Goal: Information Seeking & Learning: Compare options

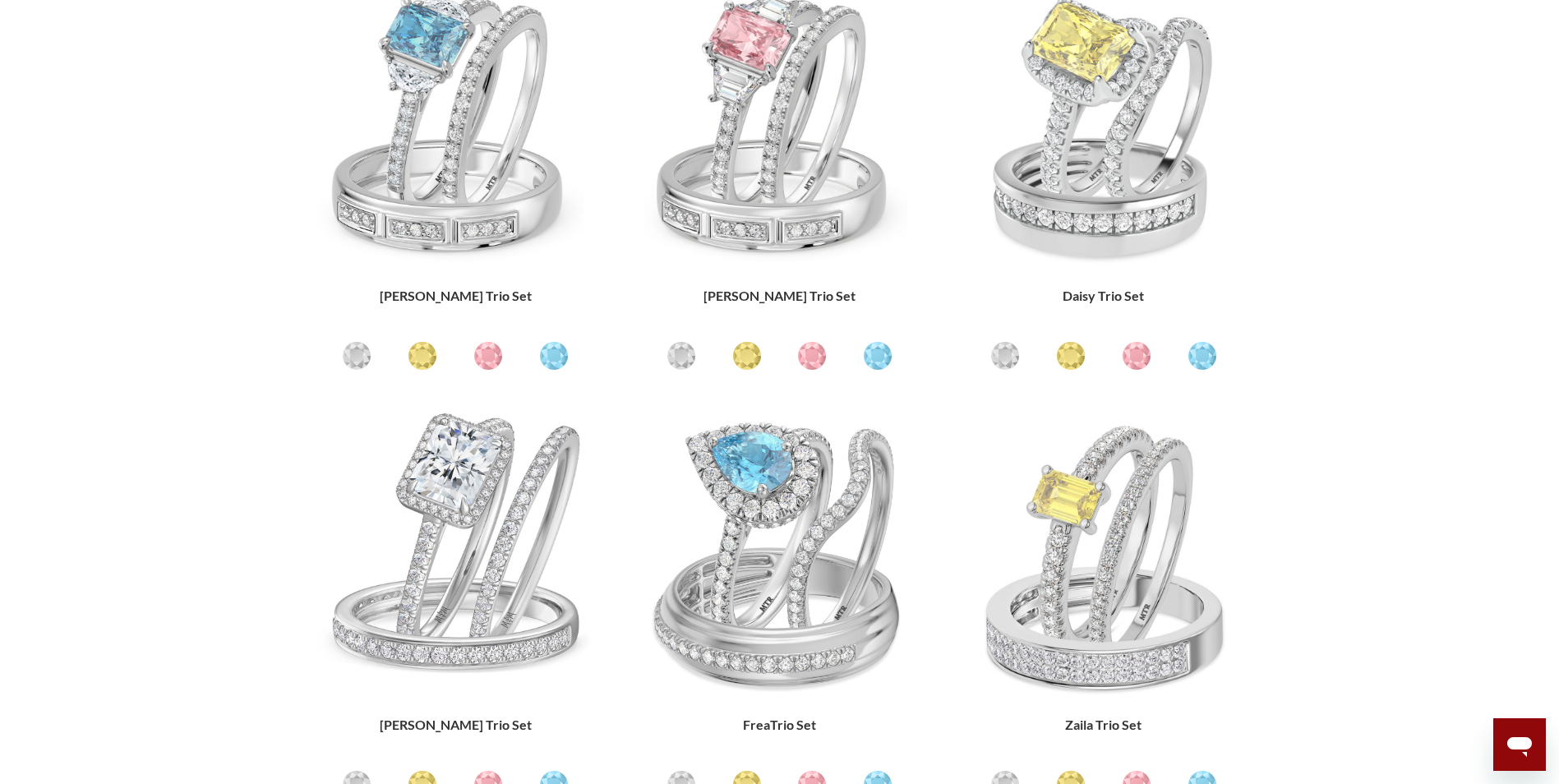
scroll to position [740, 0]
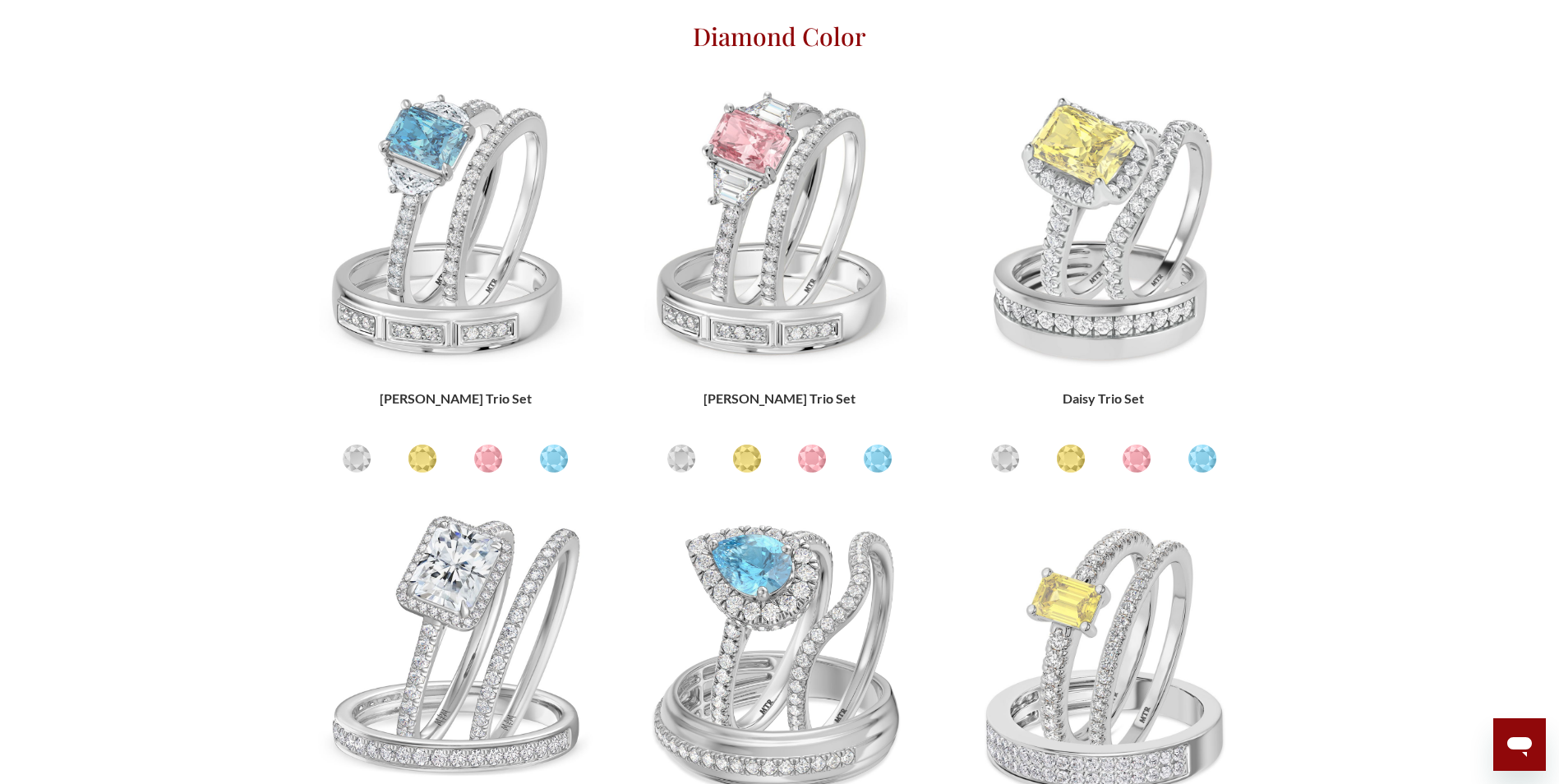
click at [483, 523] on img at bounding box center [455, 656] width 287 height 287
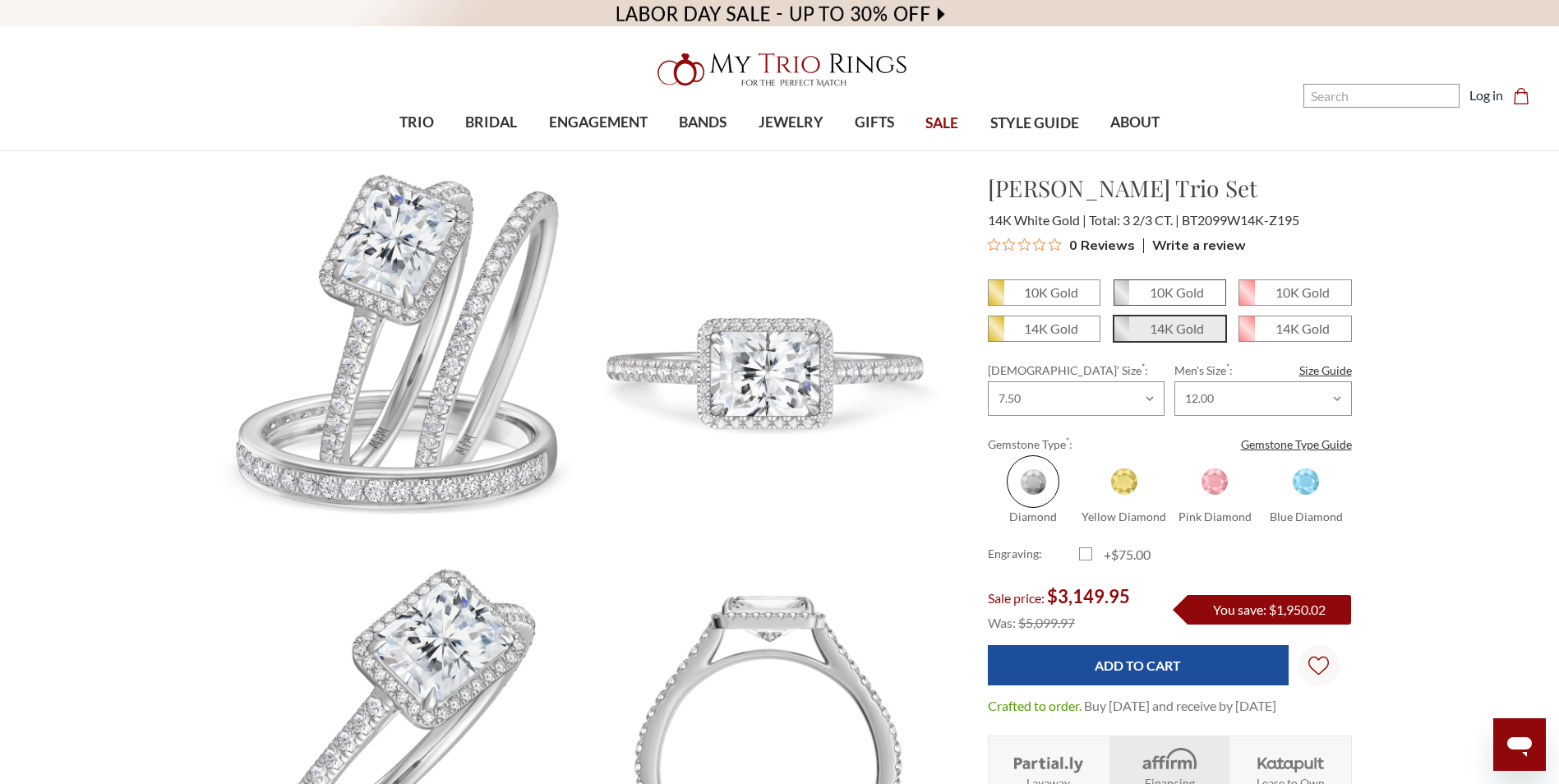
click at [1183, 295] on em "10K Gold" at bounding box center [1176, 292] width 54 height 16
click at [1121, 299] on input "10K Gold" at bounding box center [1121, 299] width 1 height 1
radio input "true"
click at [1209, 488] on span at bounding box center [1215, 480] width 52 height 52
click at [1177, 517] on input "Pink Diamond" at bounding box center [1176, 517] width 1 height 1
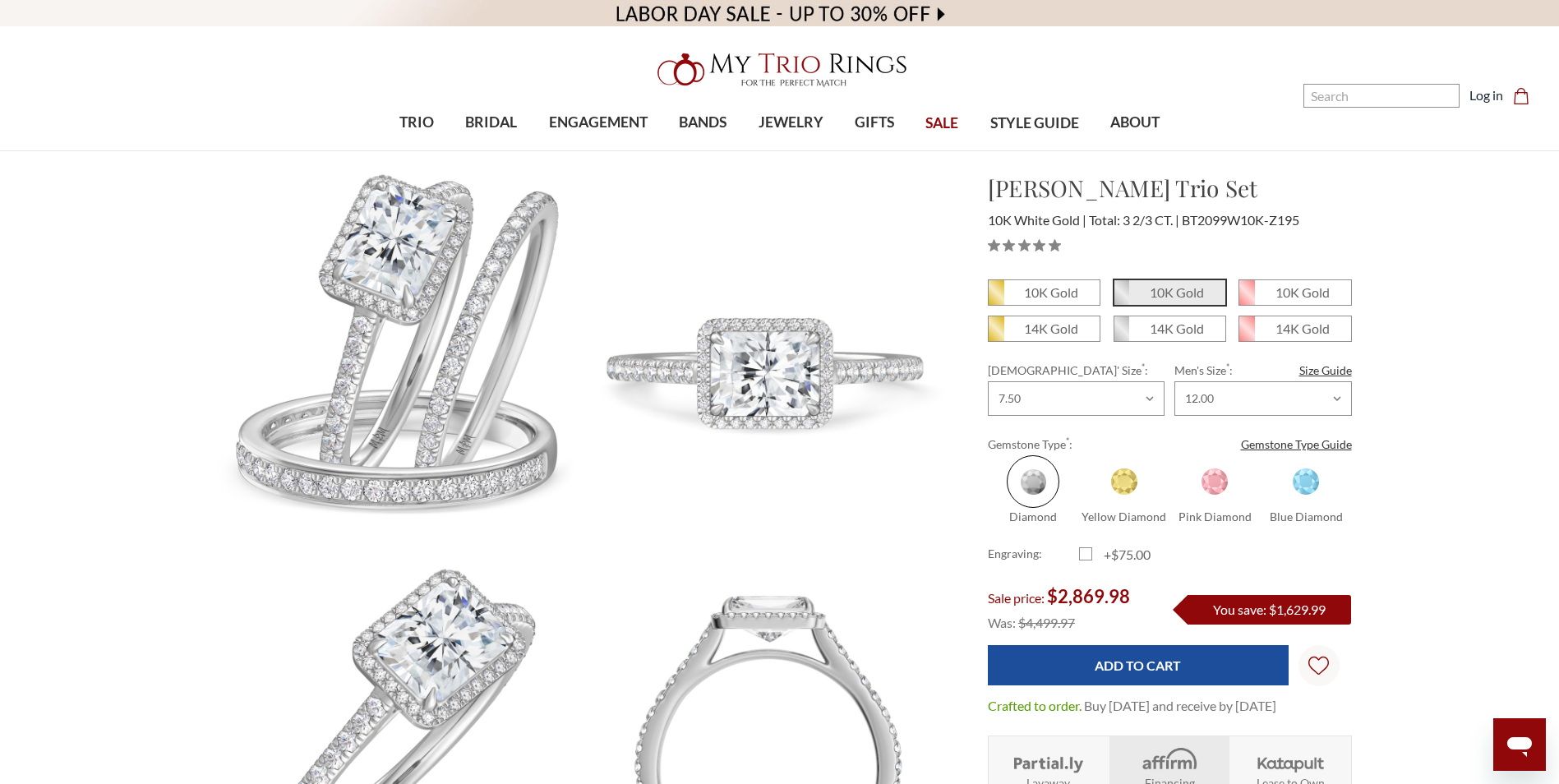
radio input "true"
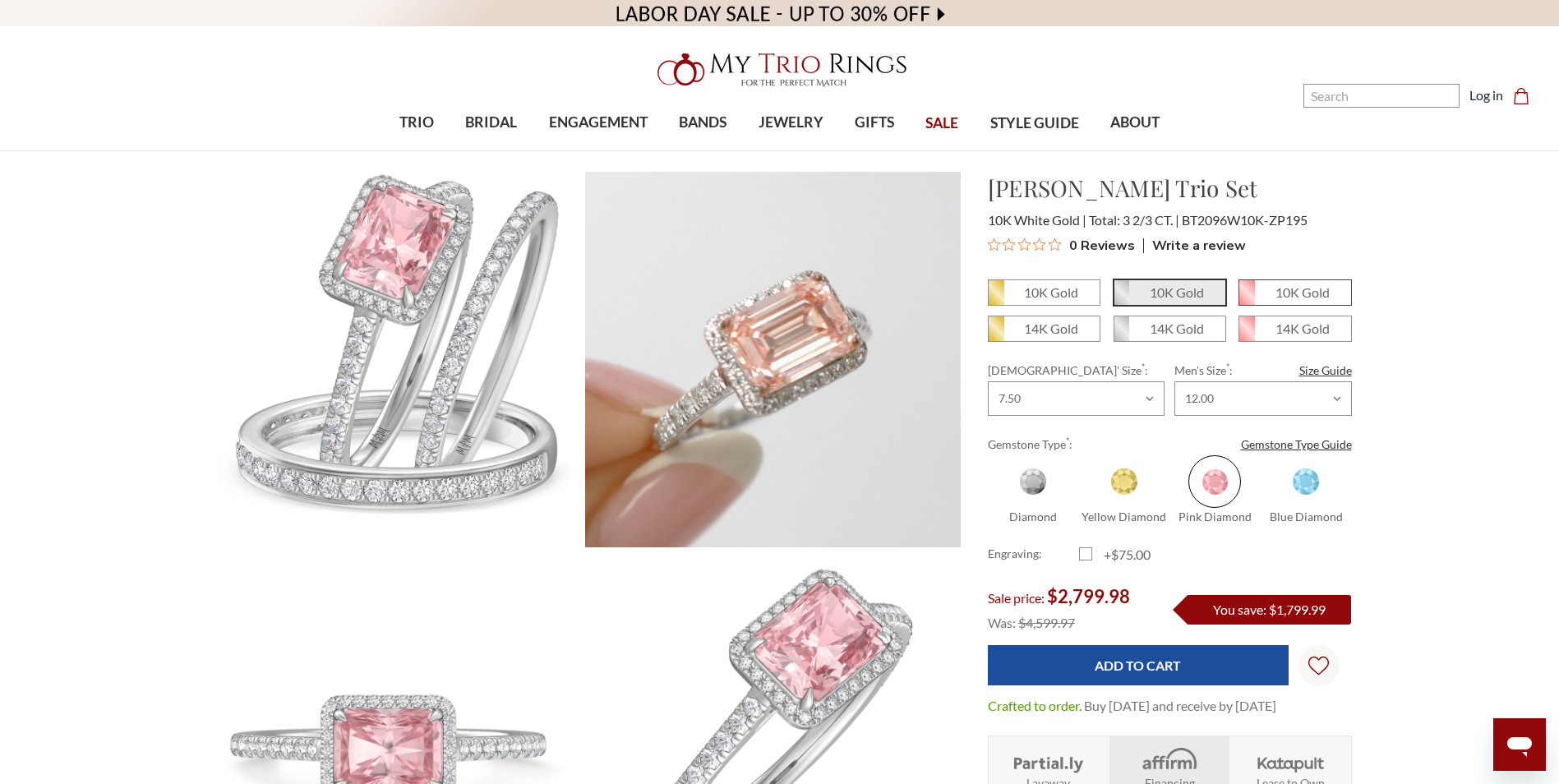
click at [1310, 289] on em "10K Gold" at bounding box center [1303, 292] width 54 height 16
click at [1246, 299] on input "10K Gold" at bounding box center [1245, 299] width 1 height 1
radio input "true"
click at [1302, 480] on span at bounding box center [1306, 480] width 52 height 52
click at [1268, 517] on input "Blue Diamond" at bounding box center [1267, 517] width 1 height 1
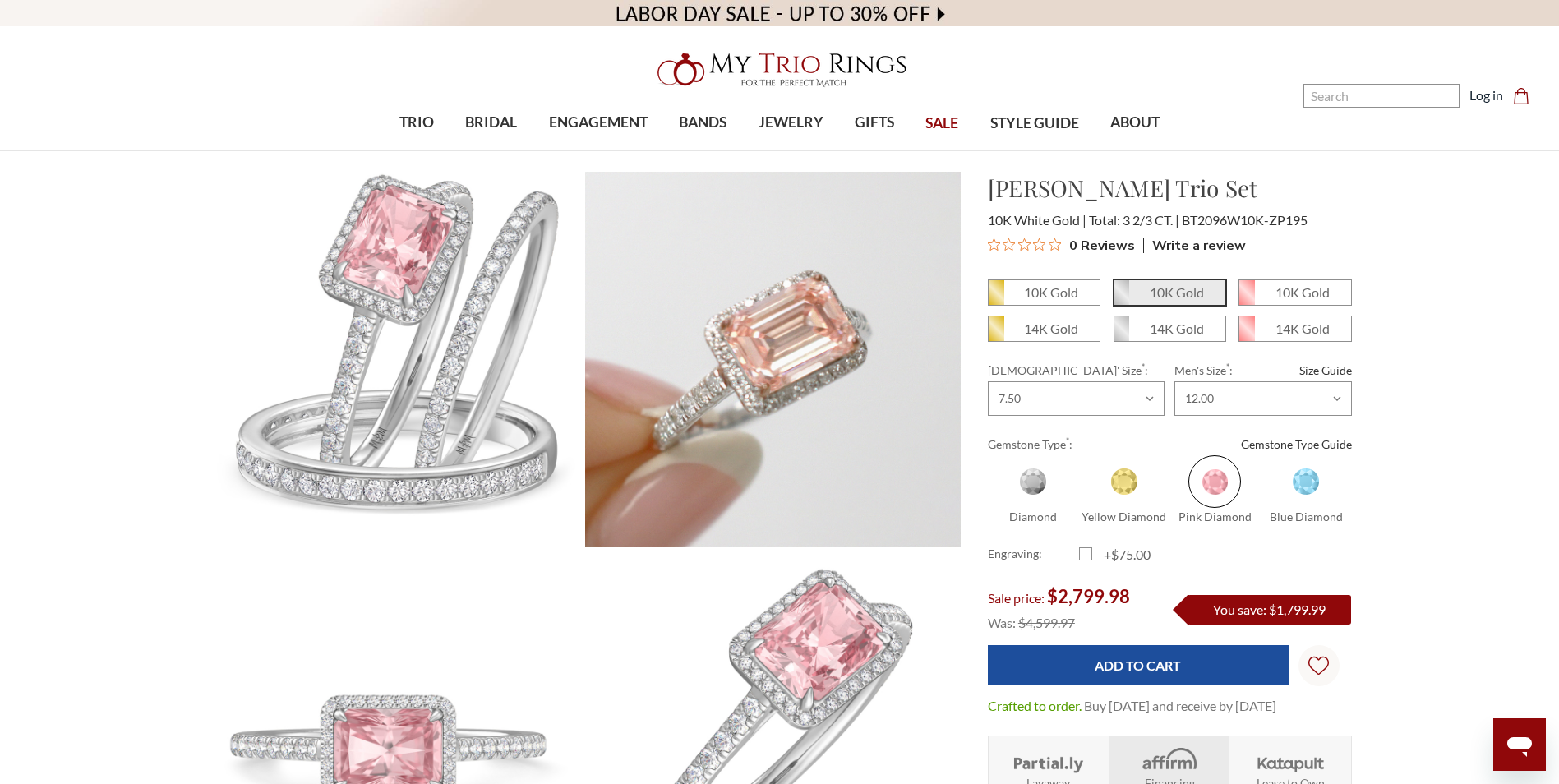
radio input "true"
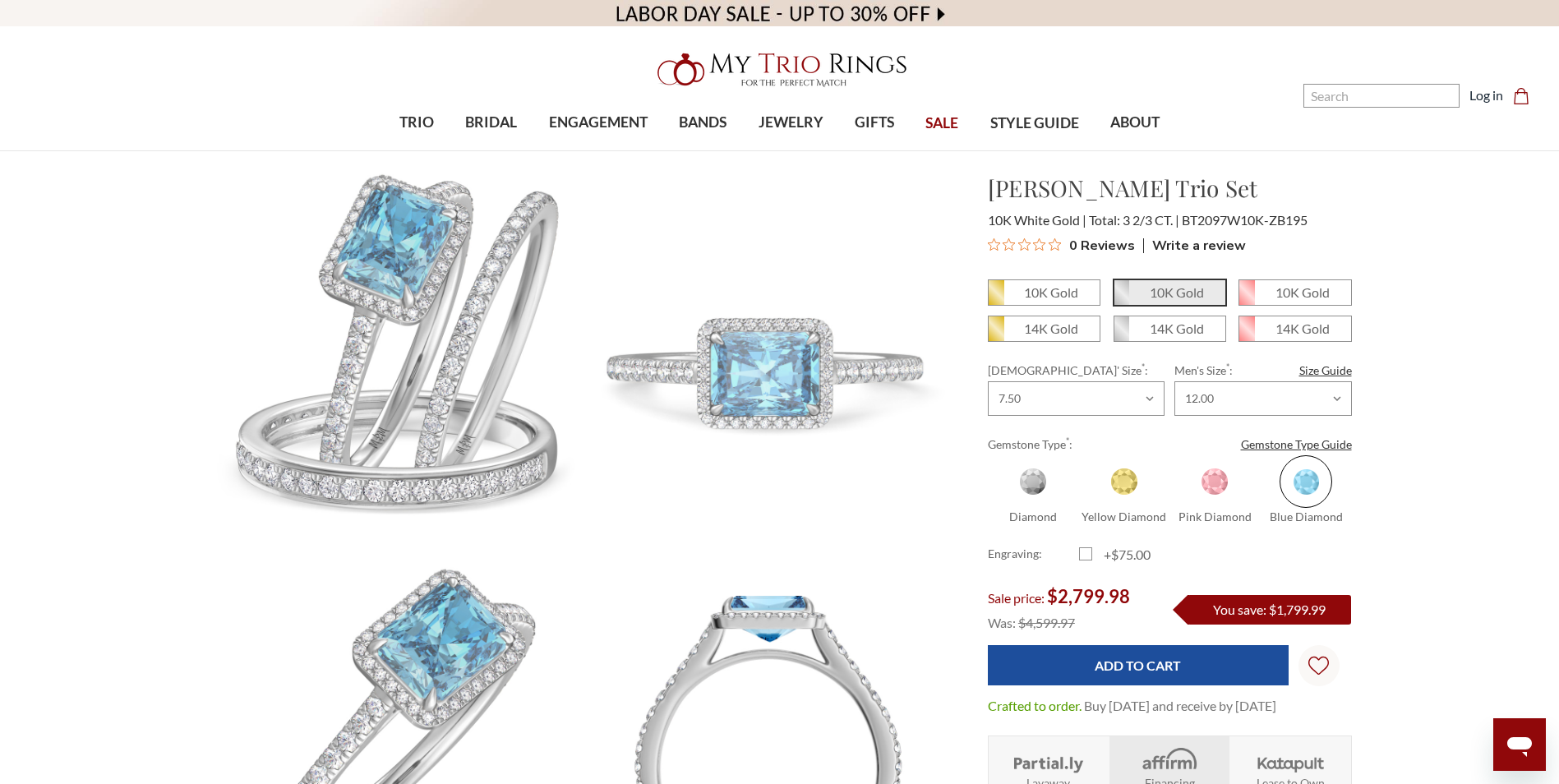
click at [1217, 491] on span at bounding box center [1215, 480] width 52 height 52
click at [1177, 517] on input "Pink Diamond" at bounding box center [1176, 517] width 1 height 1
radio input "true"
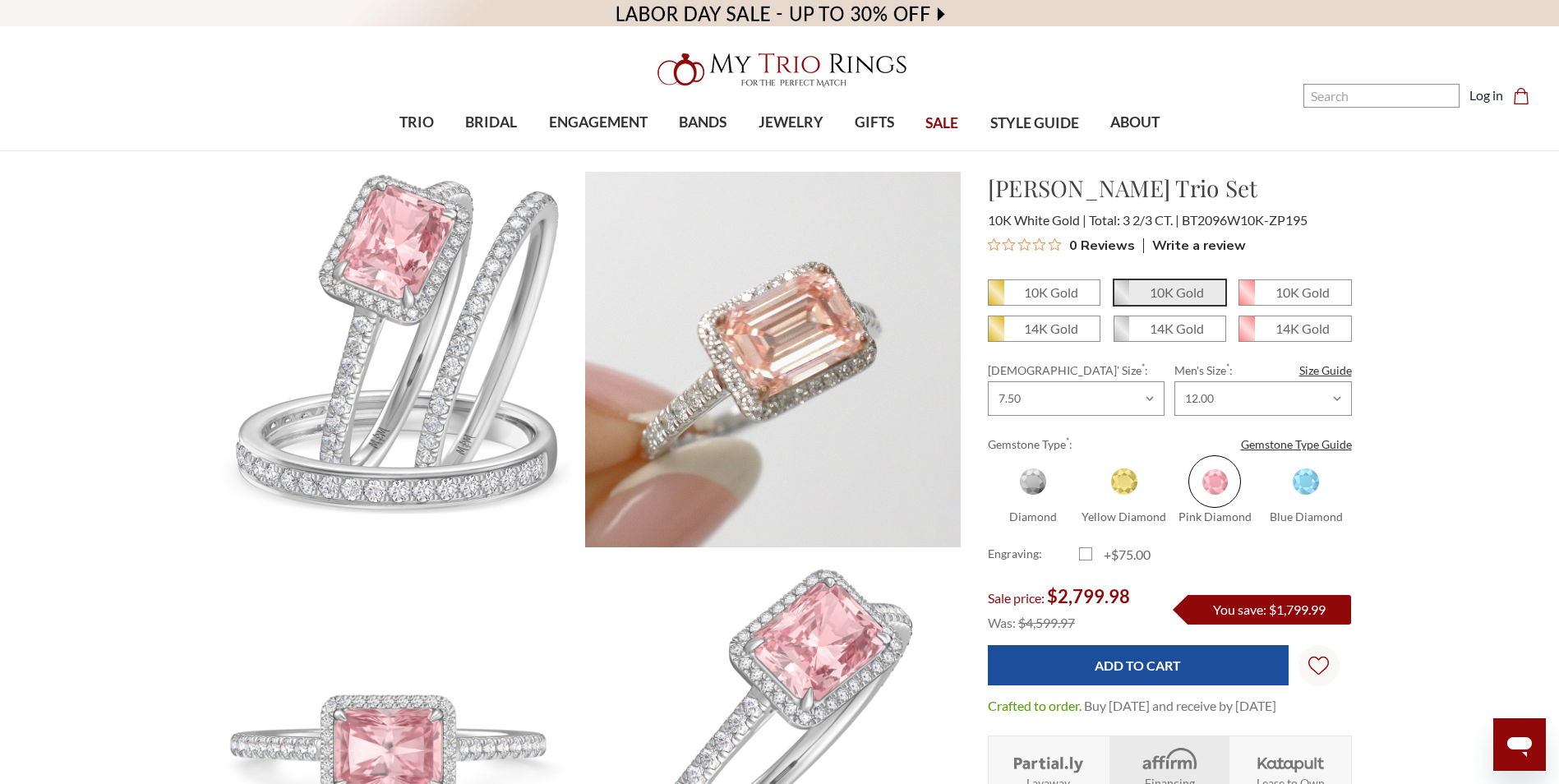
click at [779, 364] on img at bounding box center [773, 359] width 413 height 412
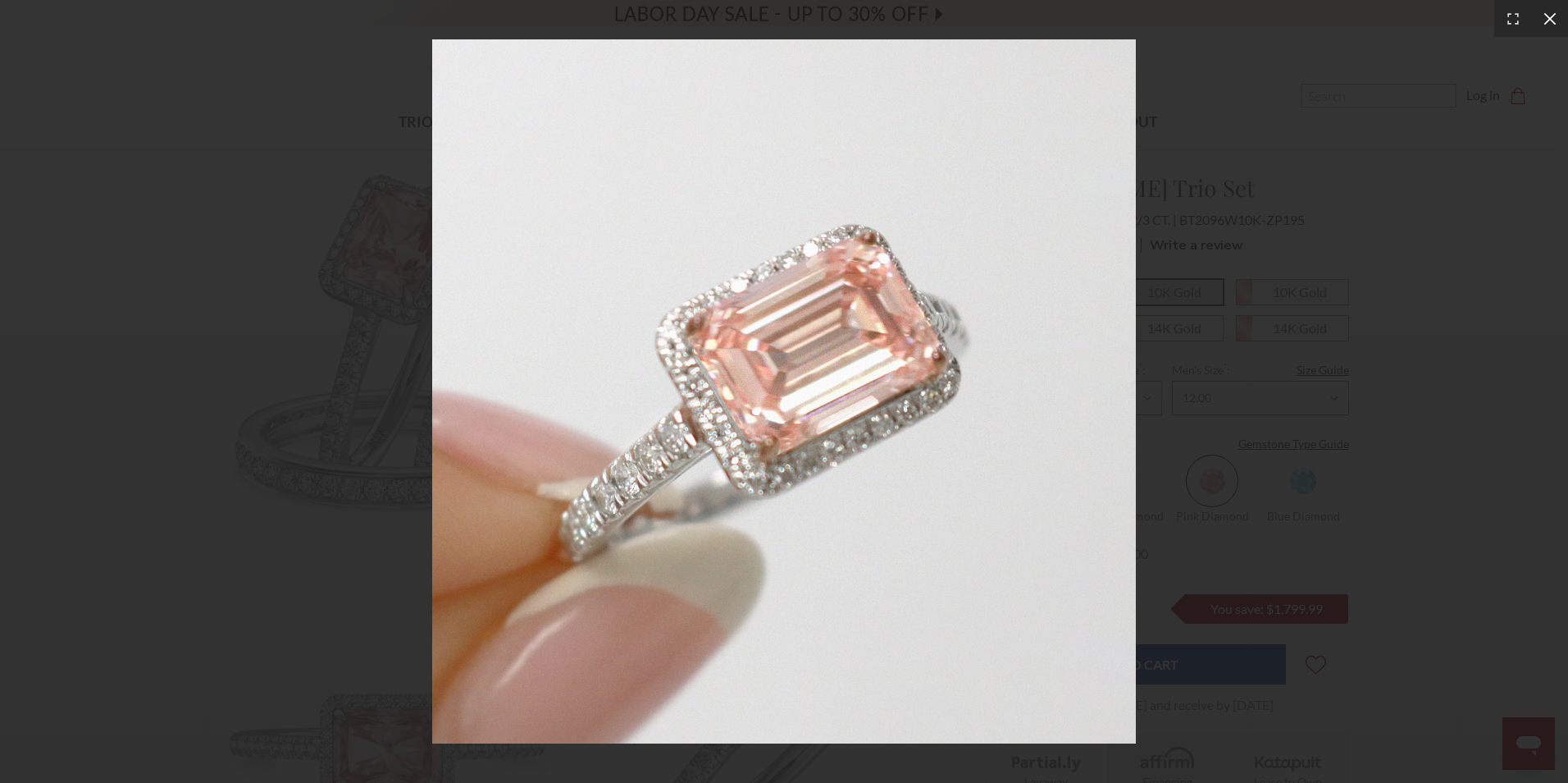
click at [1544, 23] on icon at bounding box center [1549, 18] width 12 height 12
